Goal: Information Seeking & Learning: Learn about a topic

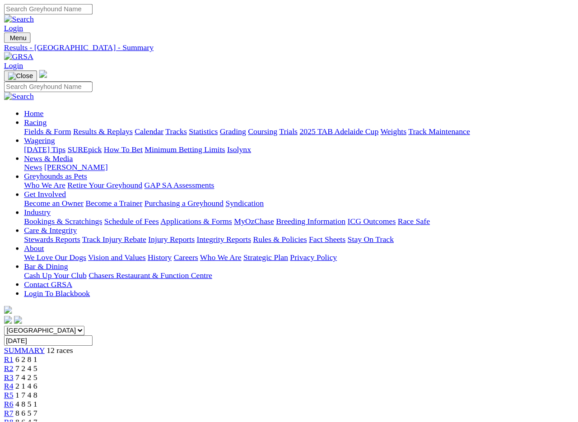
scroll to position [1, 0]
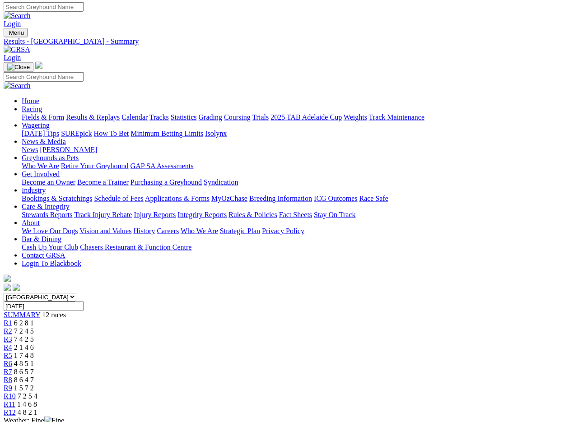
click at [30, 46] on img at bounding box center [17, 50] width 27 height 8
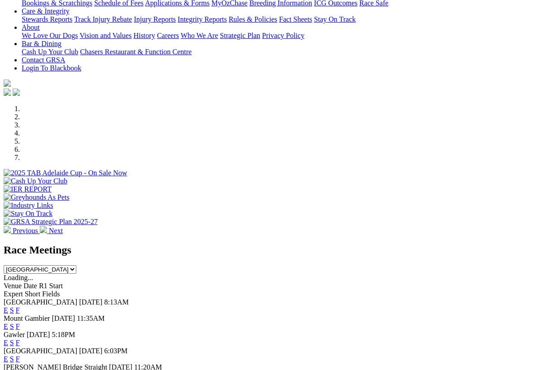
click at [76, 265] on select "[GEOGRAPHIC_DATA] [GEOGRAPHIC_DATA] [GEOGRAPHIC_DATA] [GEOGRAPHIC_DATA] [GEOGRA…" at bounding box center [40, 269] width 73 height 9
select select "QLD"
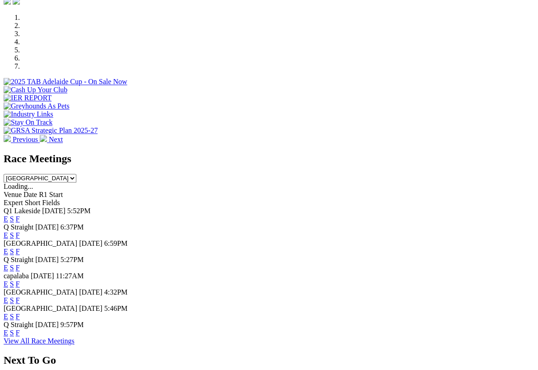
scroll to position [272, 0]
click at [20, 215] on link "F" at bounding box center [18, 219] width 4 height 8
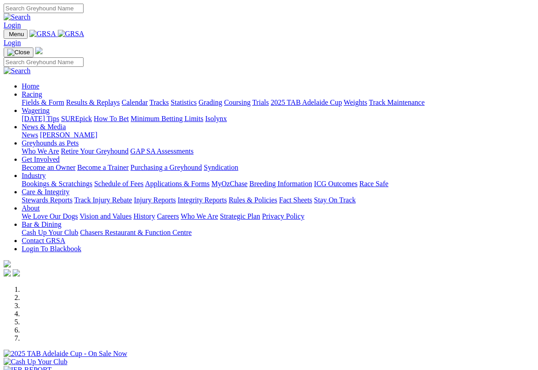
select select "QLD"
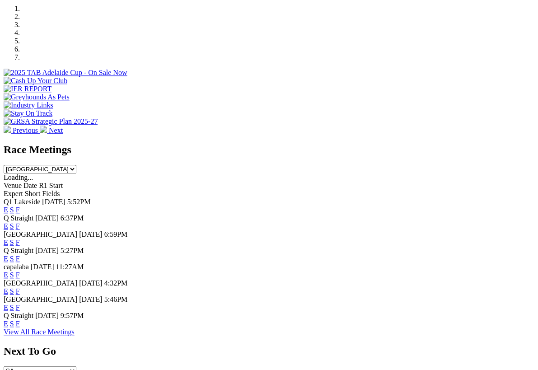
scroll to position [281, 0]
click at [20, 222] on link "F" at bounding box center [18, 226] width 4 height 8
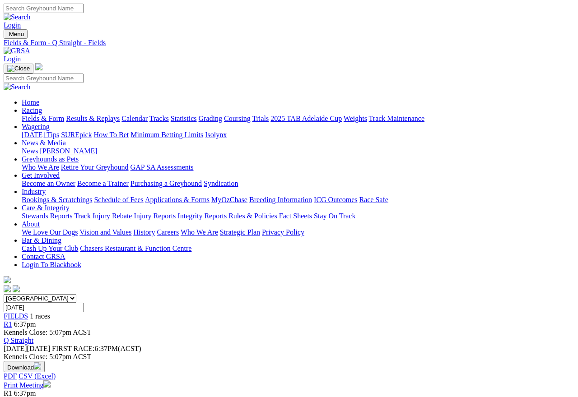
click at [76, 294] on select "[GEOGRAPHIC_DATA] [GEOGRAPHIC_DATA] [GEOGRAPHIC_DATA] [GEOGRAPHIC_DATA] [GEOGRA…" at bounding box center [40, 298] width 73 height 9
select select "SA"
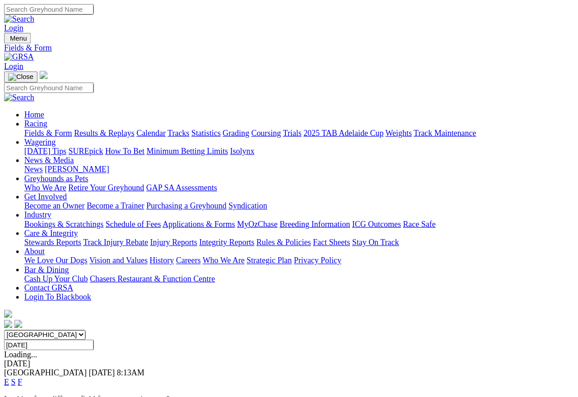
scroll to position [4, 0]
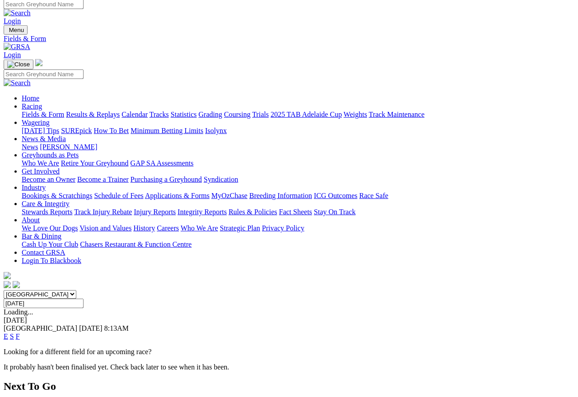
click at [76, 290] on select "South Australia New South Wales Northern Territory Queensland Tasmania Victoria…" at bounding box center [40, 294] width 73 height 9
select select "QLD"
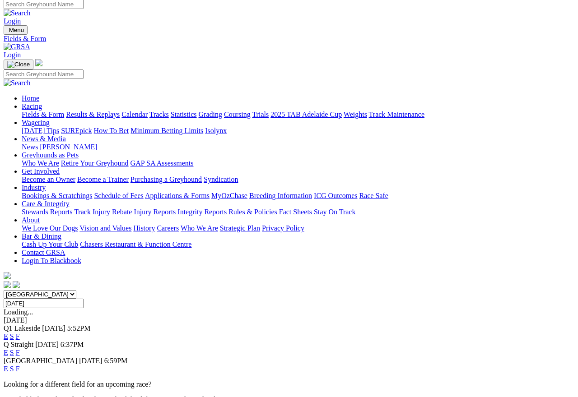
click at [20, 353] on link "F" at bounding box center [18, 369] width 4 height 8
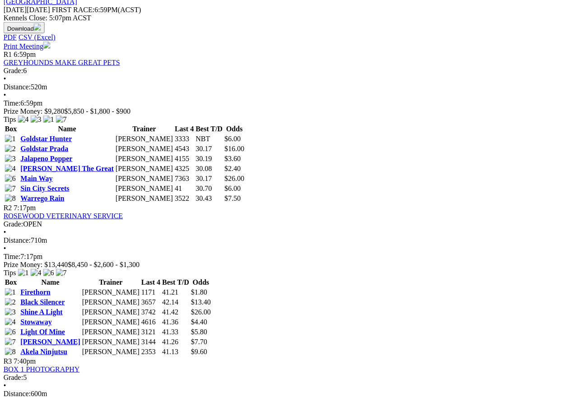
scroll to position [404, 0]
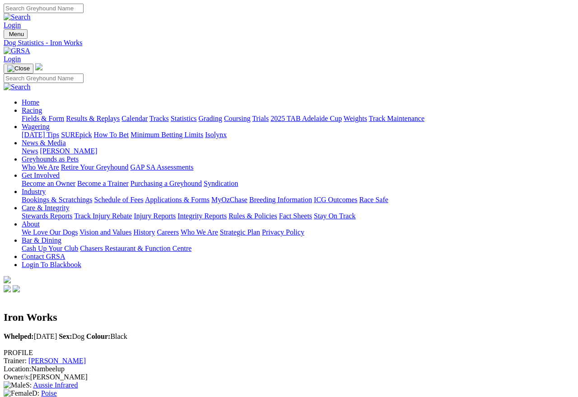
scroll to position [4, 0]
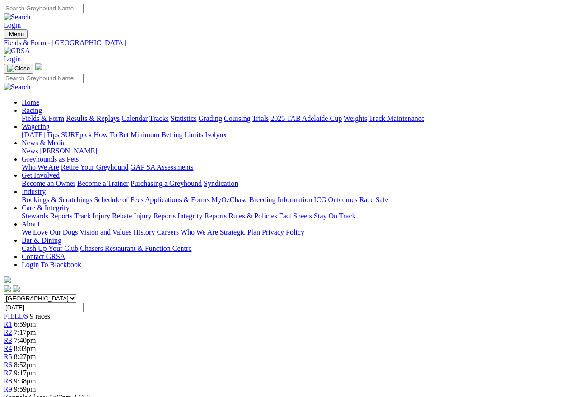
click at [76, 294] on select "South Australia New South Wales Northern Territory Queensland Tasmania Victoria…" at bounding box center [40, 298] width 73 height 9
select select "SA"
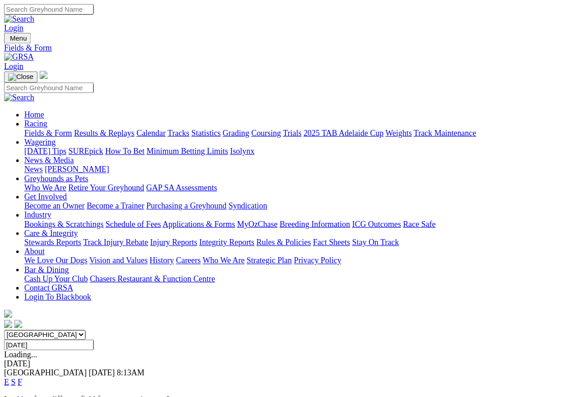
scroll to position [4, 0]
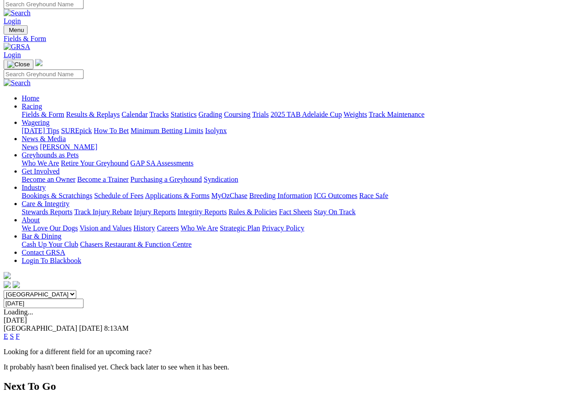
click at [20, 333] on link "F" at bounding box center [18, 337] width 4 height 8
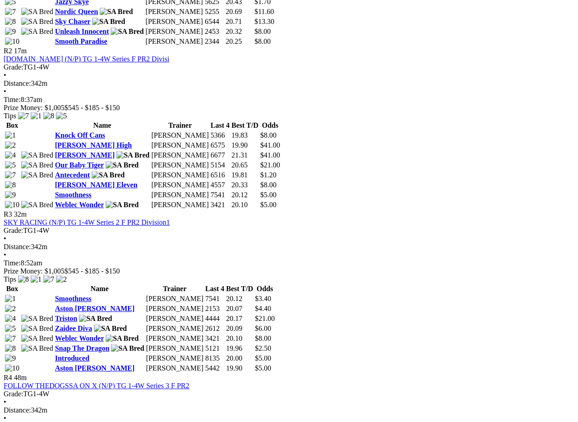
scroll to position [579, 0]
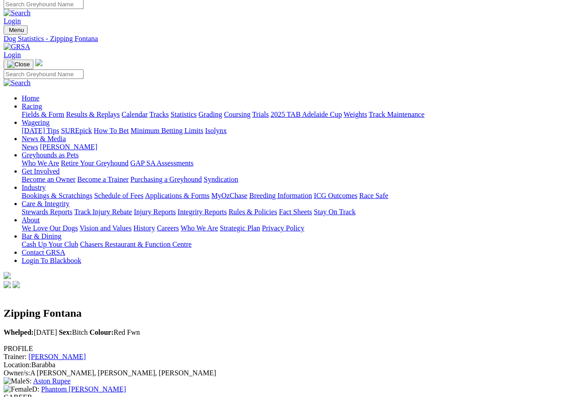
scroll to position [4, 0]
click at [86, 353] on link "[PERSON_NAME]" at bounding box center [56, 357] width 57 height 8
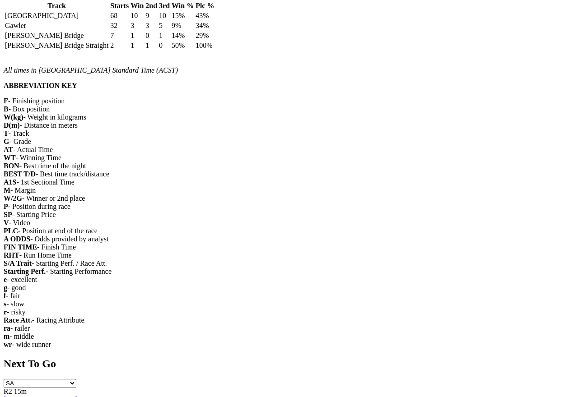
scroll to position [579, 0]
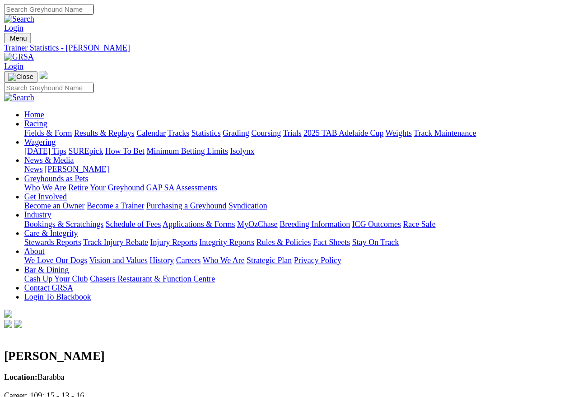
scroll to position [4, 0]
